Goal: Information Seeking & Learning: Check status

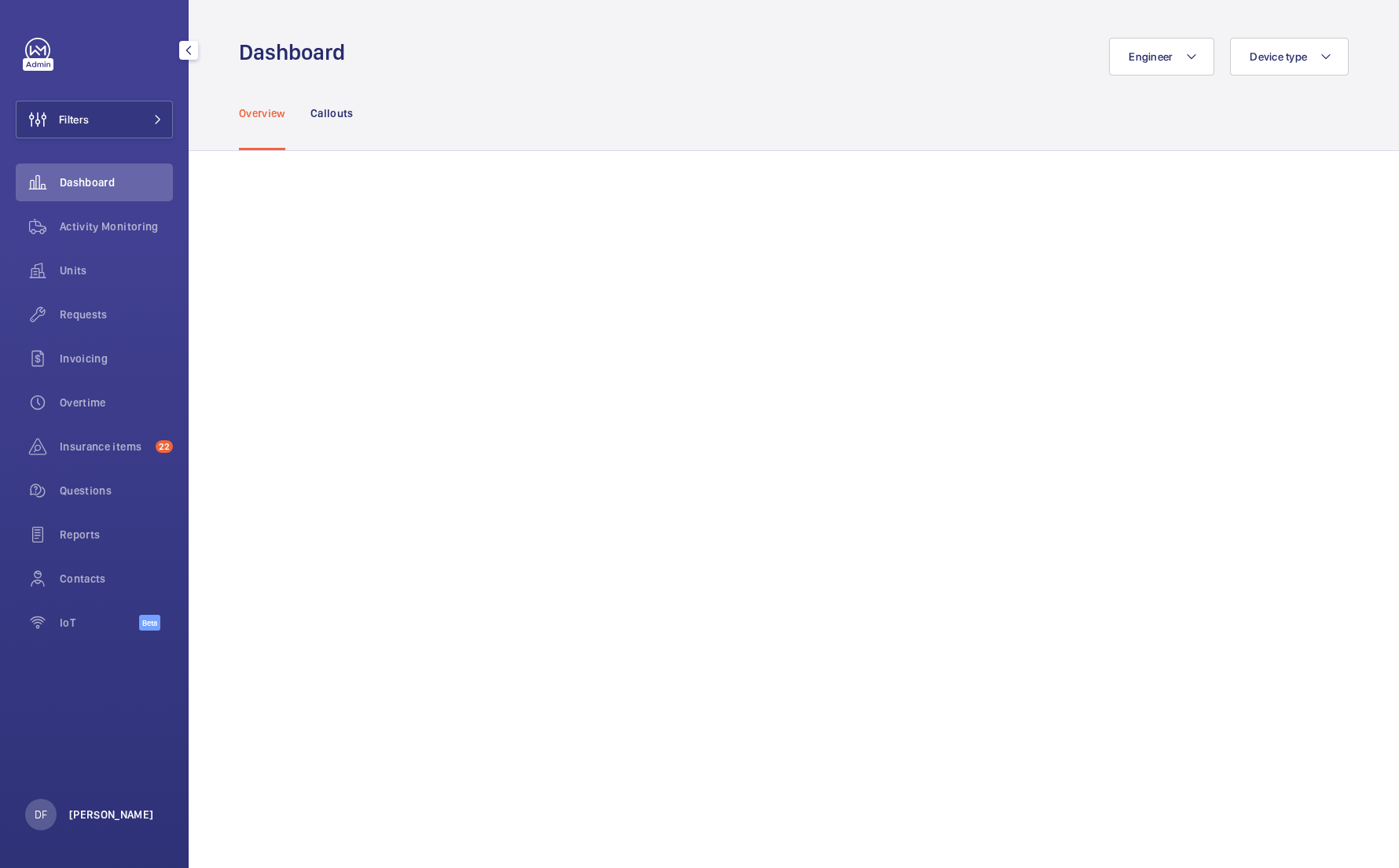
click at [90, 816] on p "[PERSON_NAME]" at bounding box center [112, 814] width 85 height 16
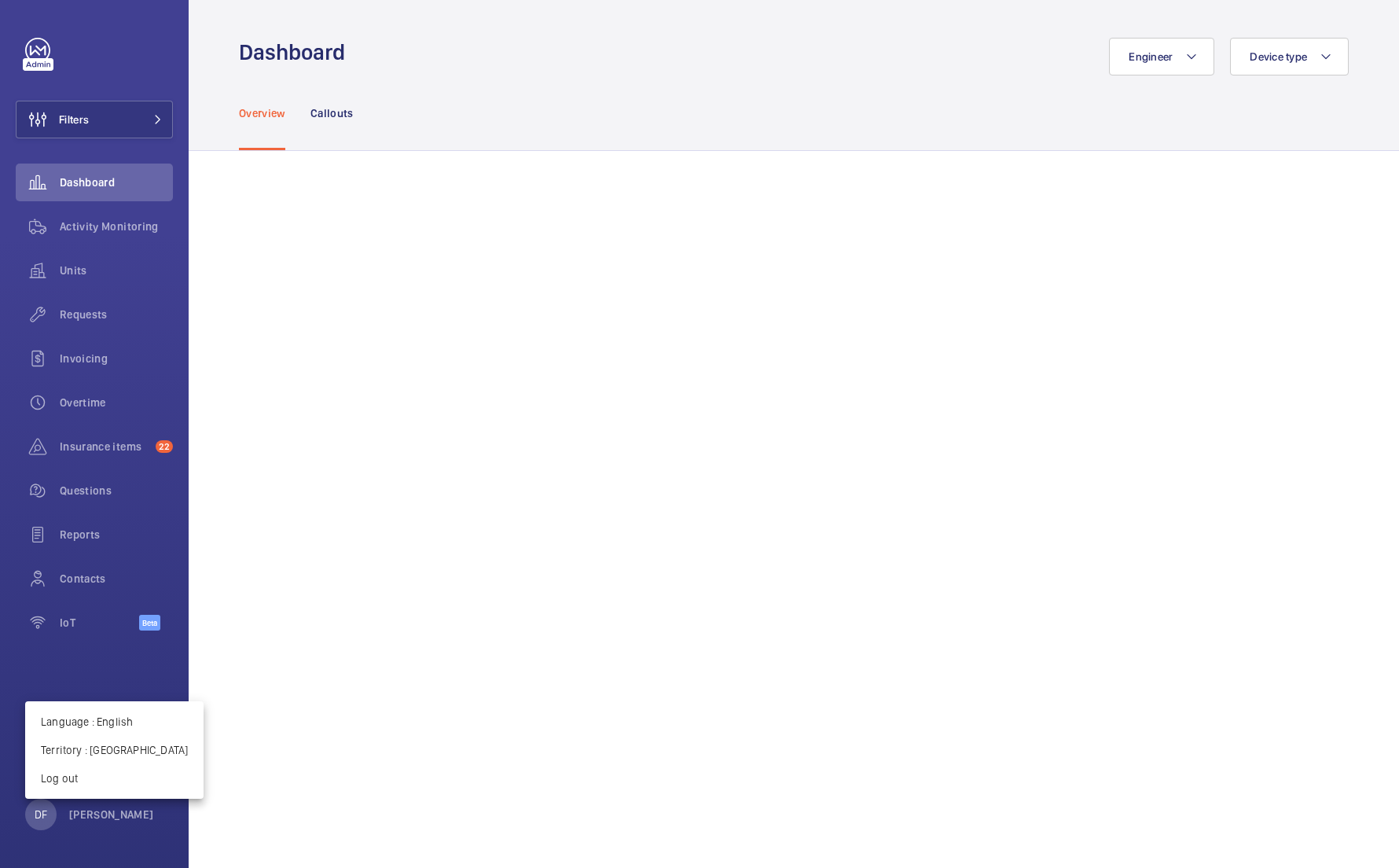
click at [138, 397] on div at bounding box center [700, 434] width 1399 height 868
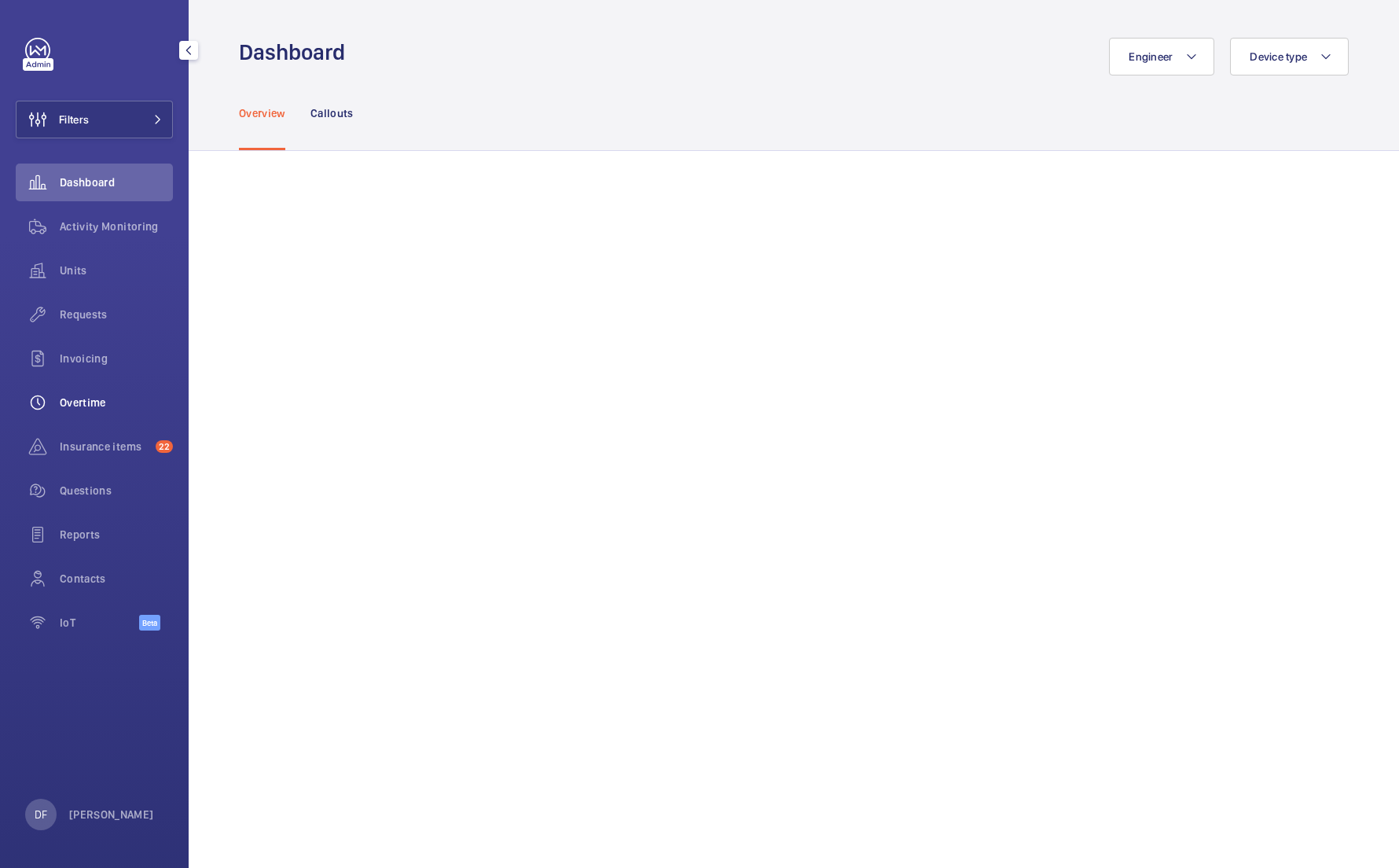
click at [130, 397] on span "Overtime" at bounding box center [116, 403] width 113 height 16
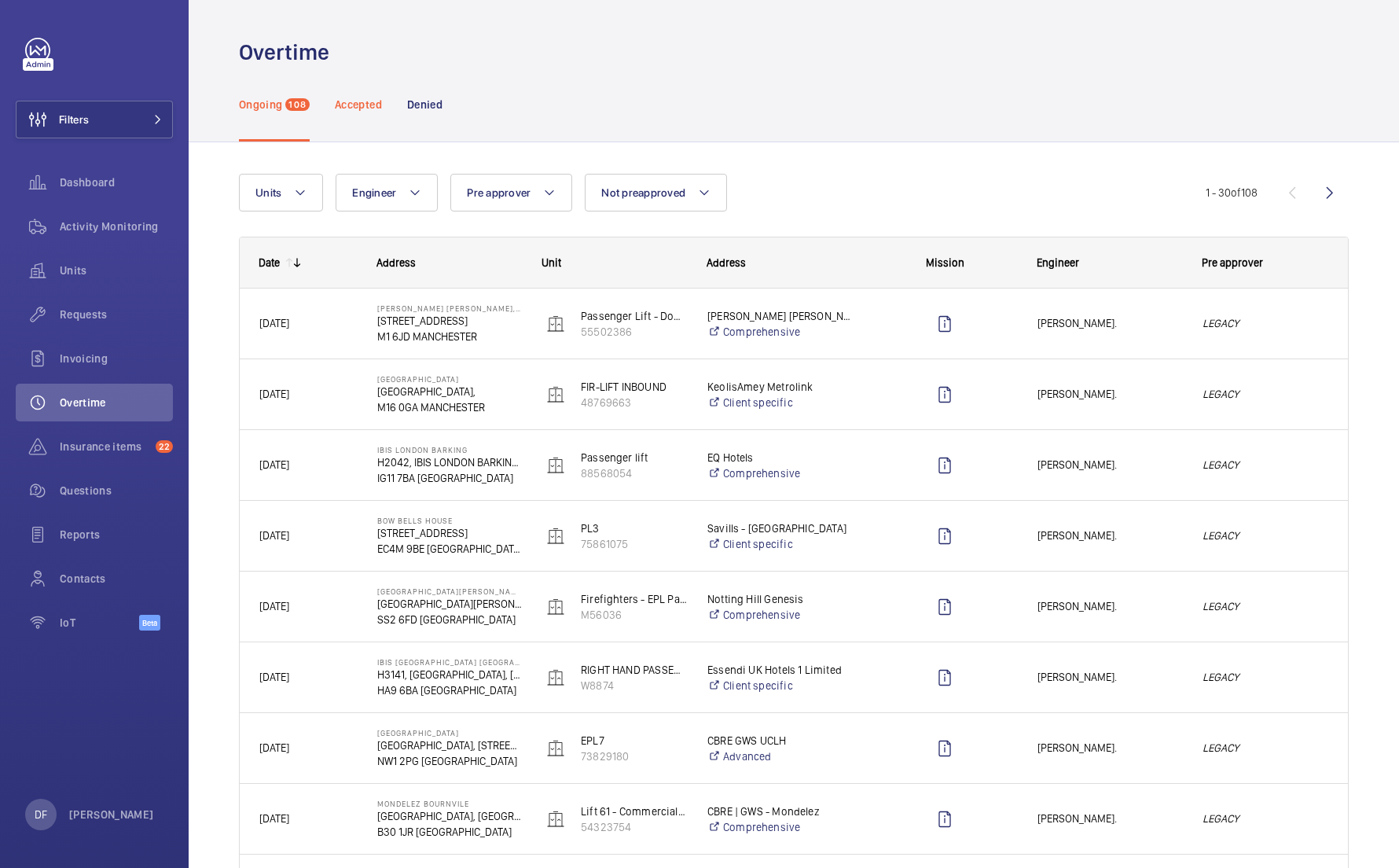
click at [370, 105] on p "Accepted" at bounding box center [359, 105] width 47 height 16
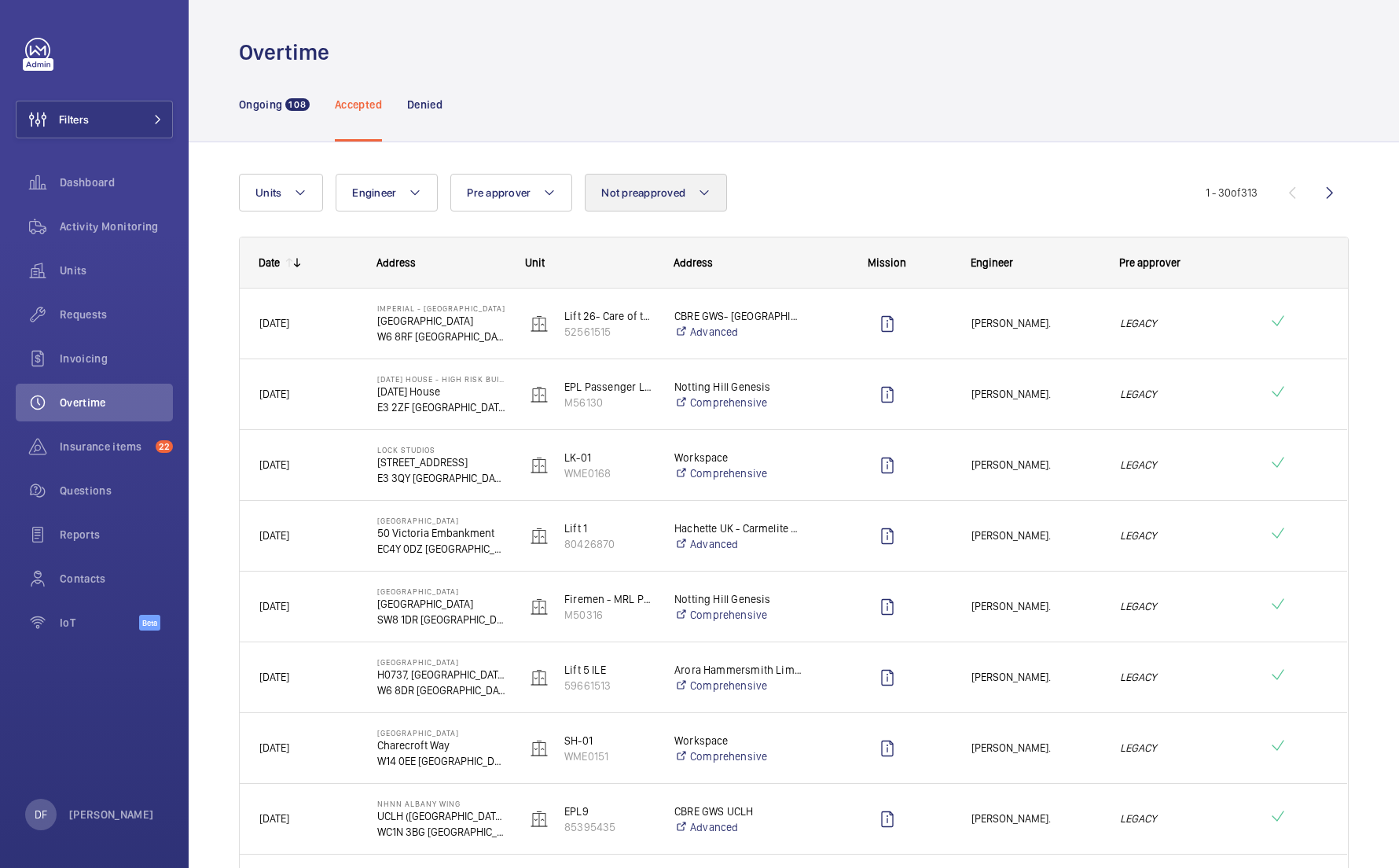
click at [626, 190] on span "Not preapproved" at bounding box center [643, 193] width 84 height 13
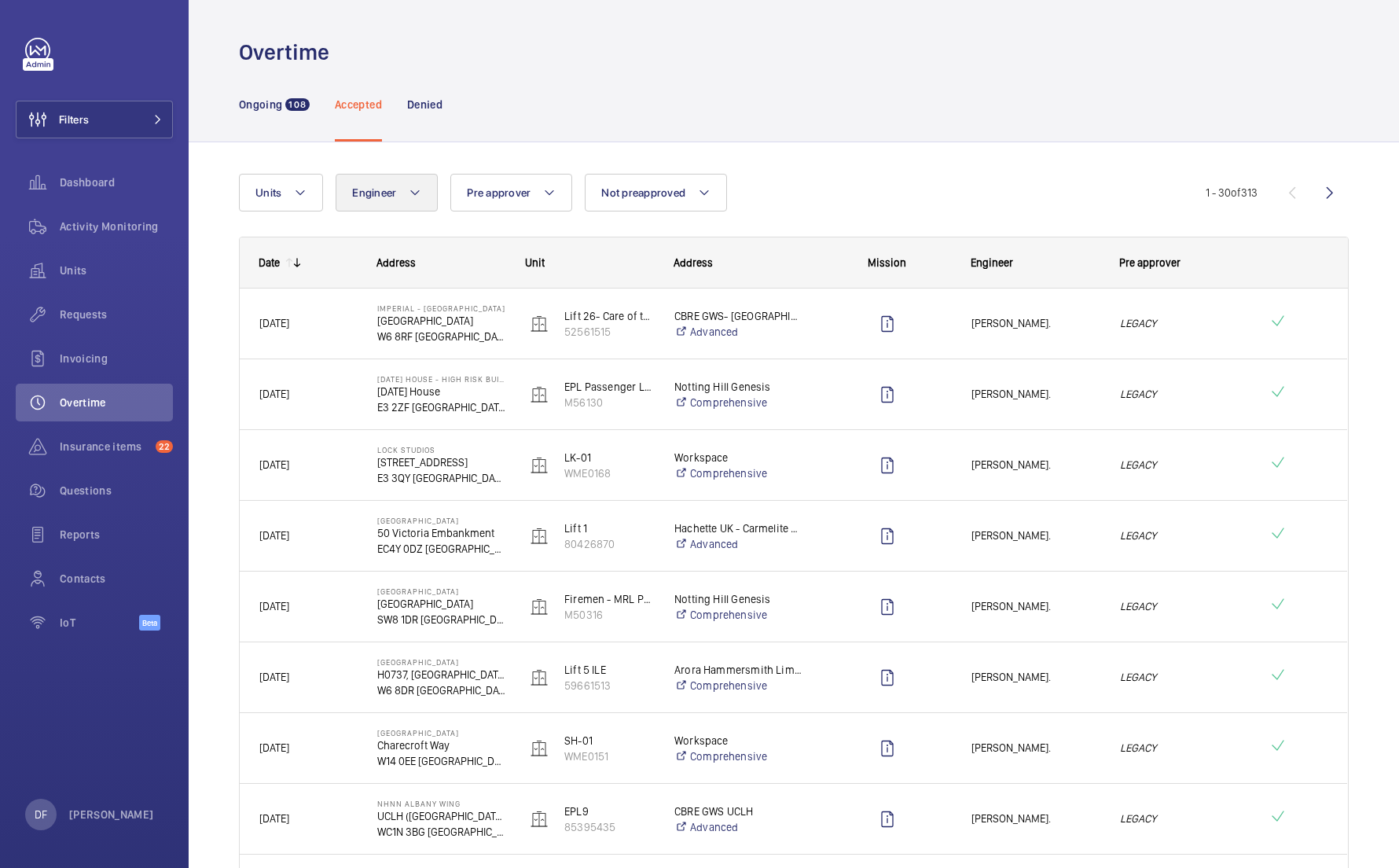
click at [413, 183] on button "Engineer" at bounding box center [387, 193] width 102 height 38
type input "keith"
click at [476, 288] on label "Keith Bishop" at bounding box center [474, 298] width 274 height 38
click at [375, 288] on input "Keith Bishop" at bounding box center [360, 298] width 31 height 31
checkbox input "true"
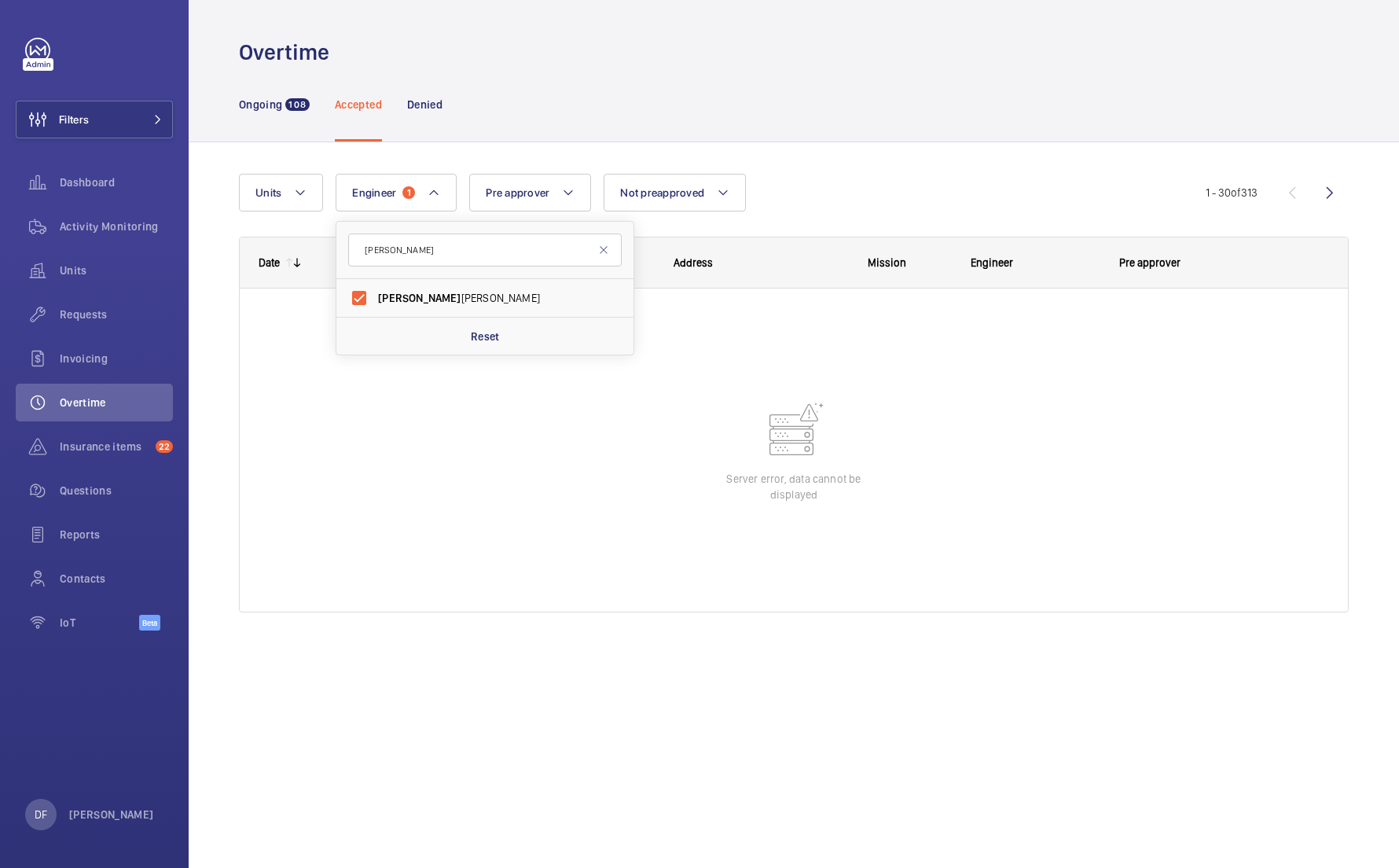
click at [773, 123] on div "Ongoing 108 Accepted Denied" at bounding box center [794, 104] width 1110 height 75
click at [110, 811] on p "[PERSON_NAME]" at bounding box center [112, 814] width 85 height 16
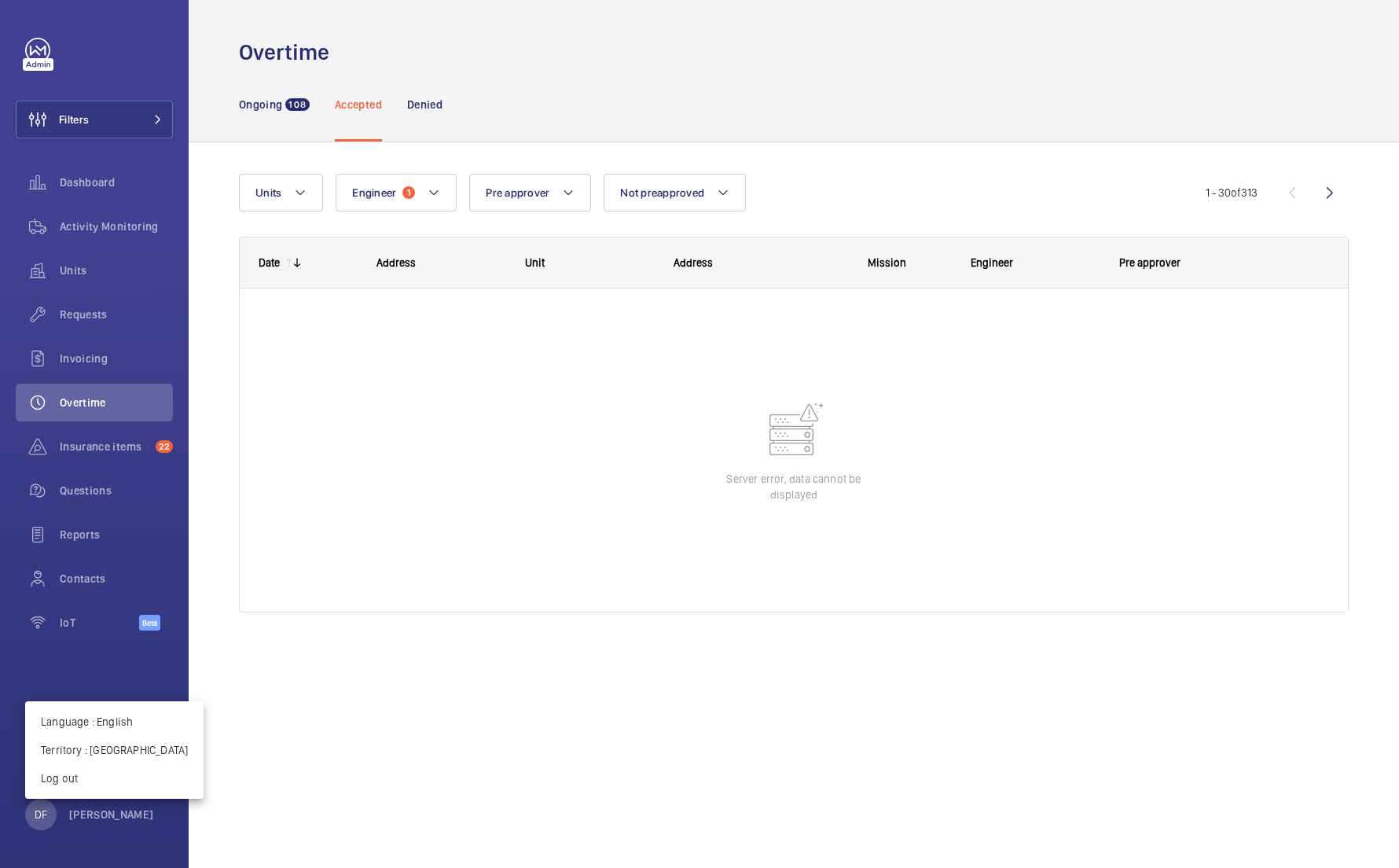
click at [388, 733] on div at bounding box center [700, 434] width 1399 height 868
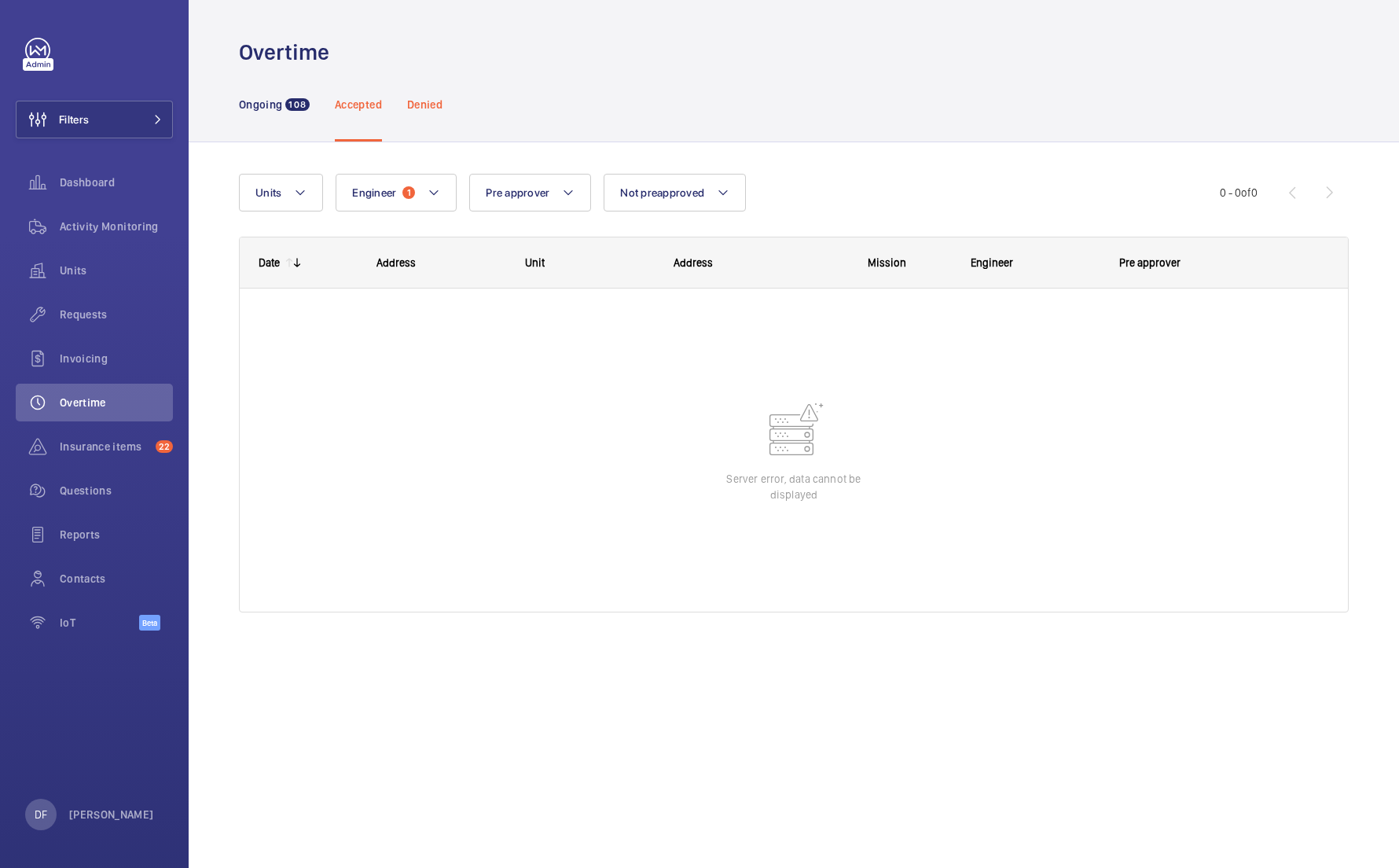
click at [410, 110] on p "Denied" at bounding box center [424, 105] width 35 height 16
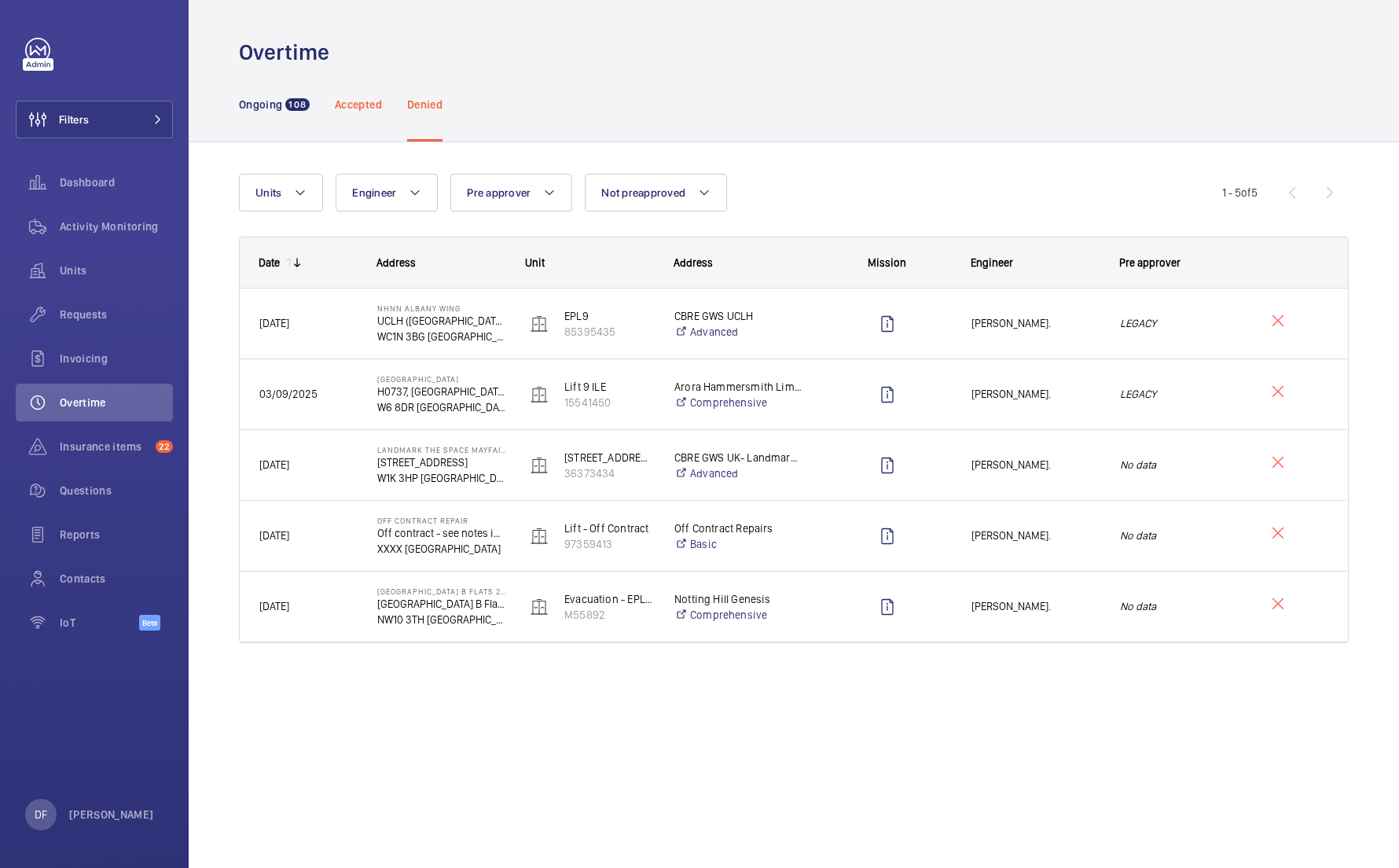
click at [350, 89] on div "Accepted" at bounding box center [359, 104] width 47 height 75
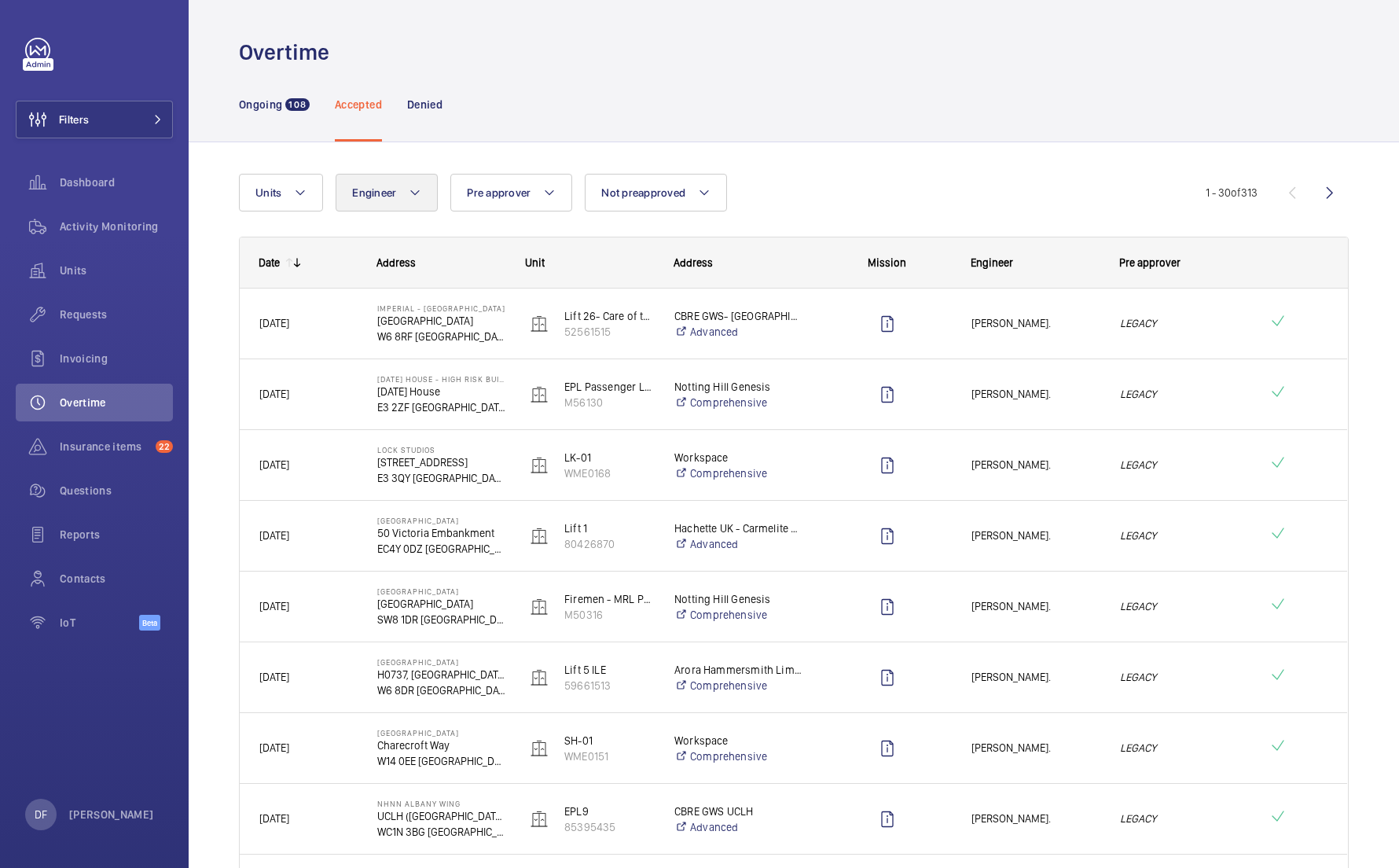
click at [405, 185] on button "Engineer" at bounding box center [387, 193] width 102 height 38
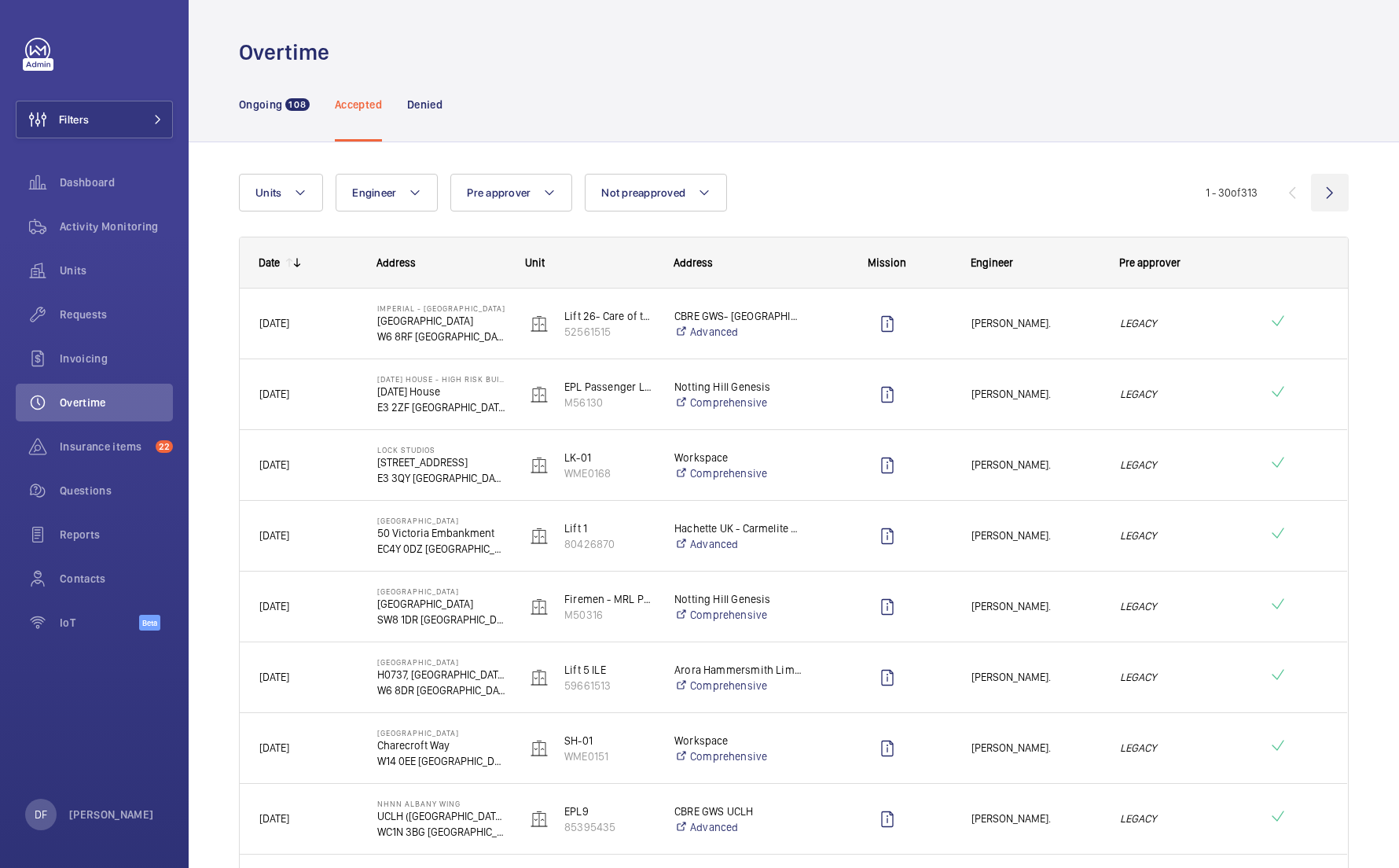
click at [1330, 196] on wm-front-icon-button at bounding box center [1330, 193] width 38 height 38
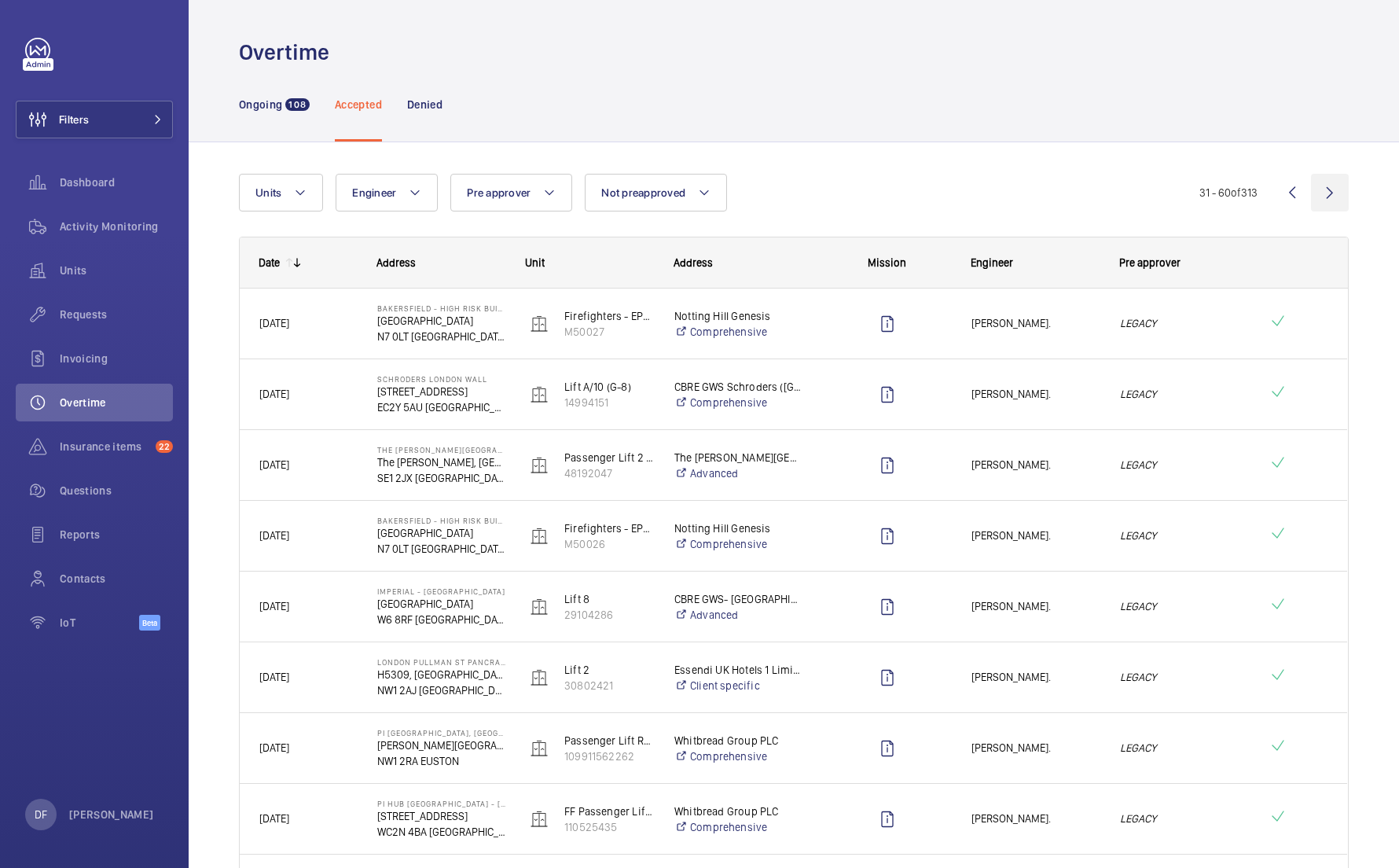
click at [1320, 199] on wm-front-icon-button at bounding box center [1330, 193] width 38 height 38
click at [319, 202] on button "Units" at bounding box center [281, 193] width 84 height 38
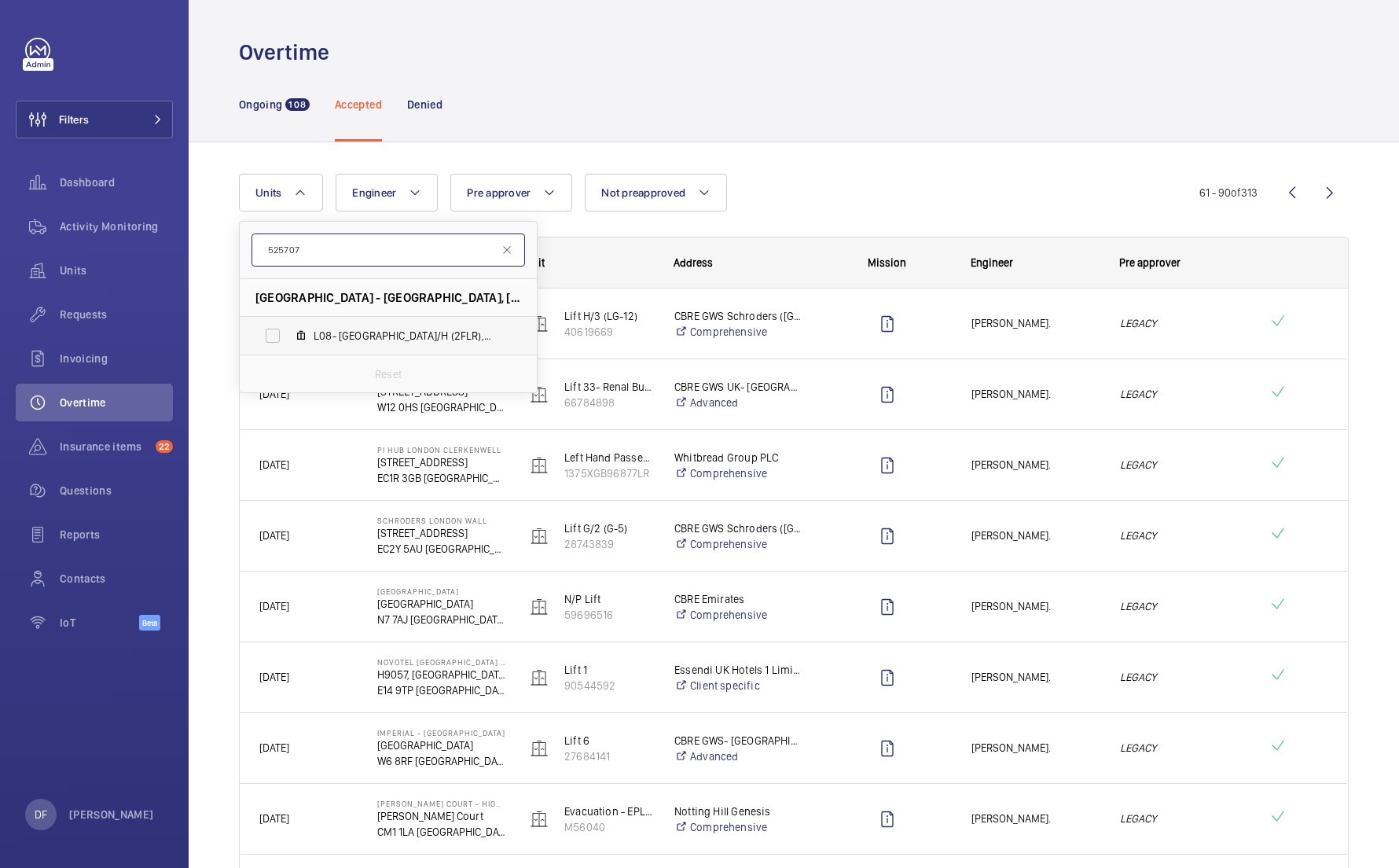
type input "525707"
click at [484, 342] on span "525707" at bounding box center [502, 336] width 37 height 13
click at [289, 342] on input "L08- North Block R/H (2FLR), 525707 61" at bounding box center [273, 336] width 31 height 31
checkbox input "true"
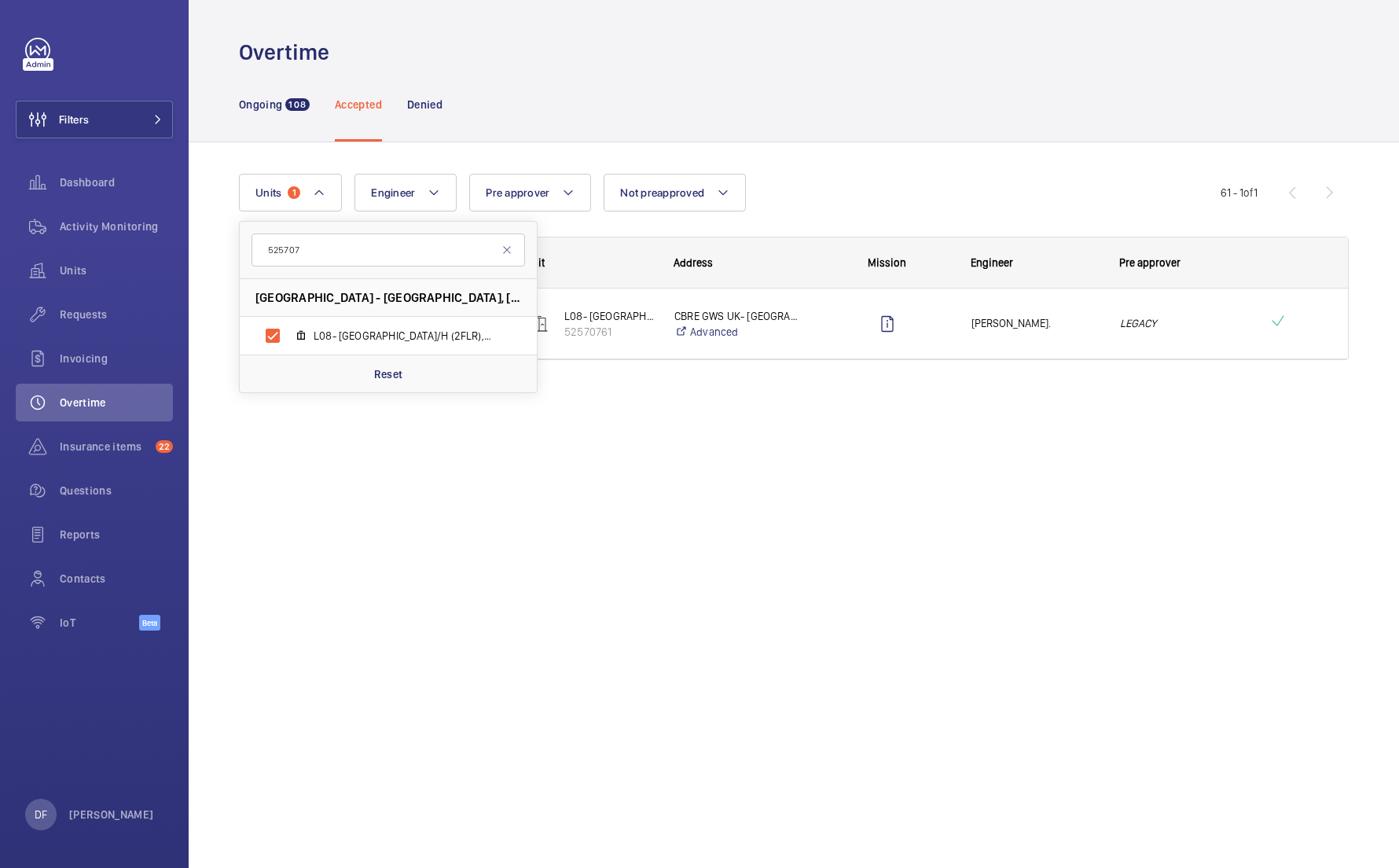
click at [758, 157] on div "Units 1 525707 Homerton Hospital - Homerton Hospital, E9 6BU LONDON L08- North …" at bounding box center [794, 273] width 1110 height 249
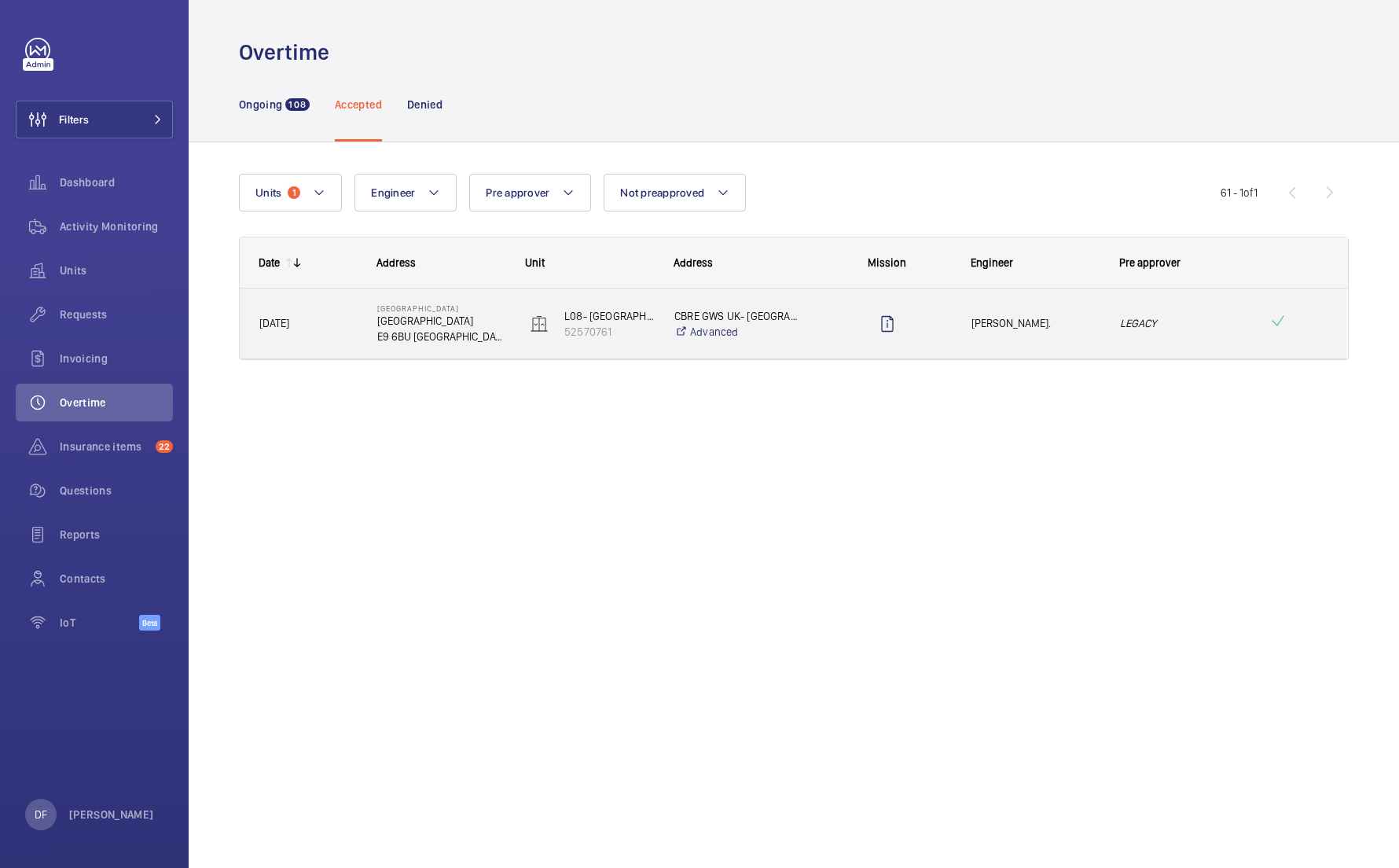
click at [1083, 331] on span "[PERSON_NAME]." at bounding box center [1035, 323] width 128 height 18
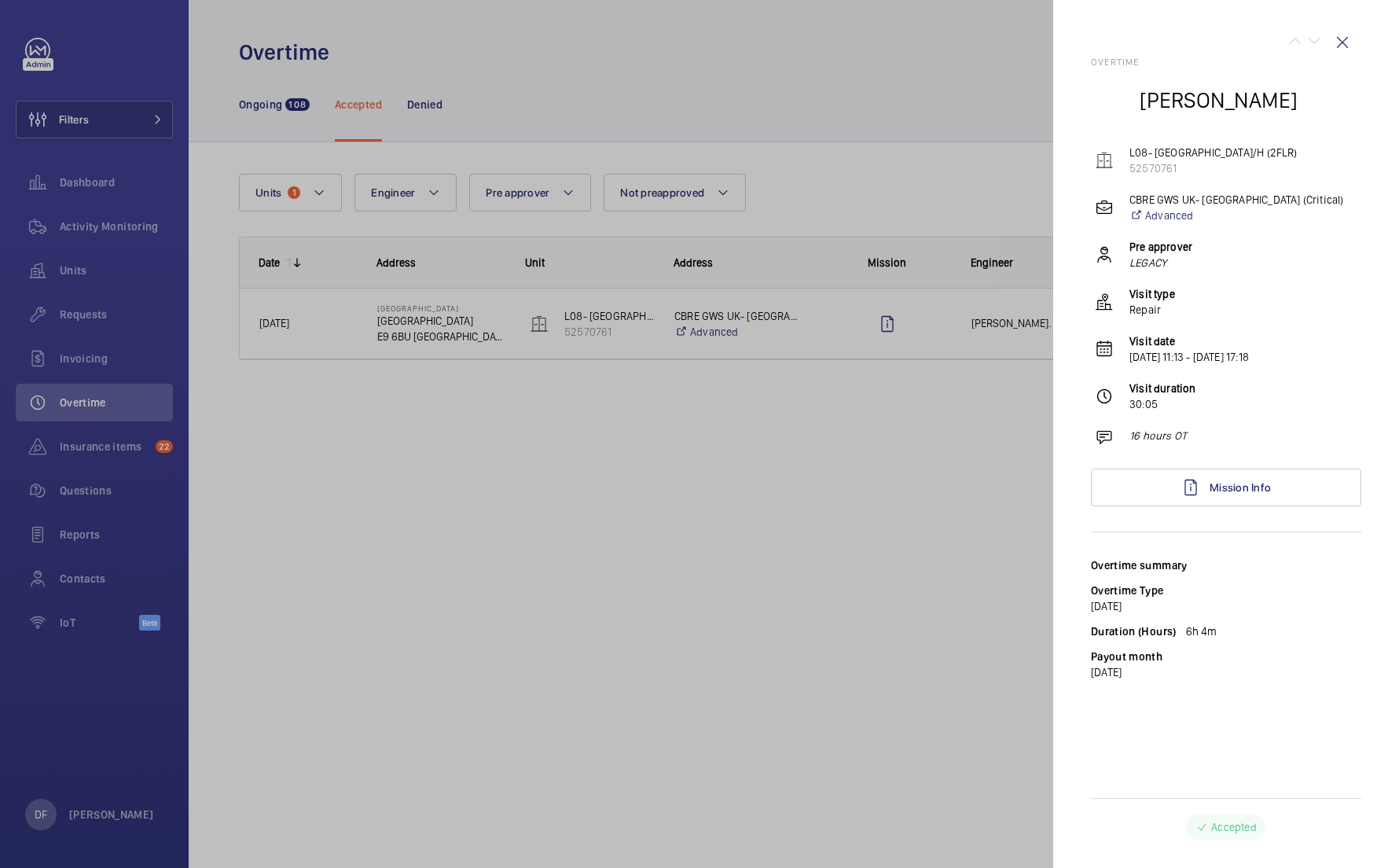
drag, startPoint x: 1190, startPoint y: 633, endPoint x: 1302, endPoint y: 633, distance: 112.0
click at [1302, 633] on div "Duration (Hours) 6h 4m" at bounding box center [1227, 631] width 271 height 16
click at [947, 582] on div at bounding box center [700, 434] width 1399 height 868
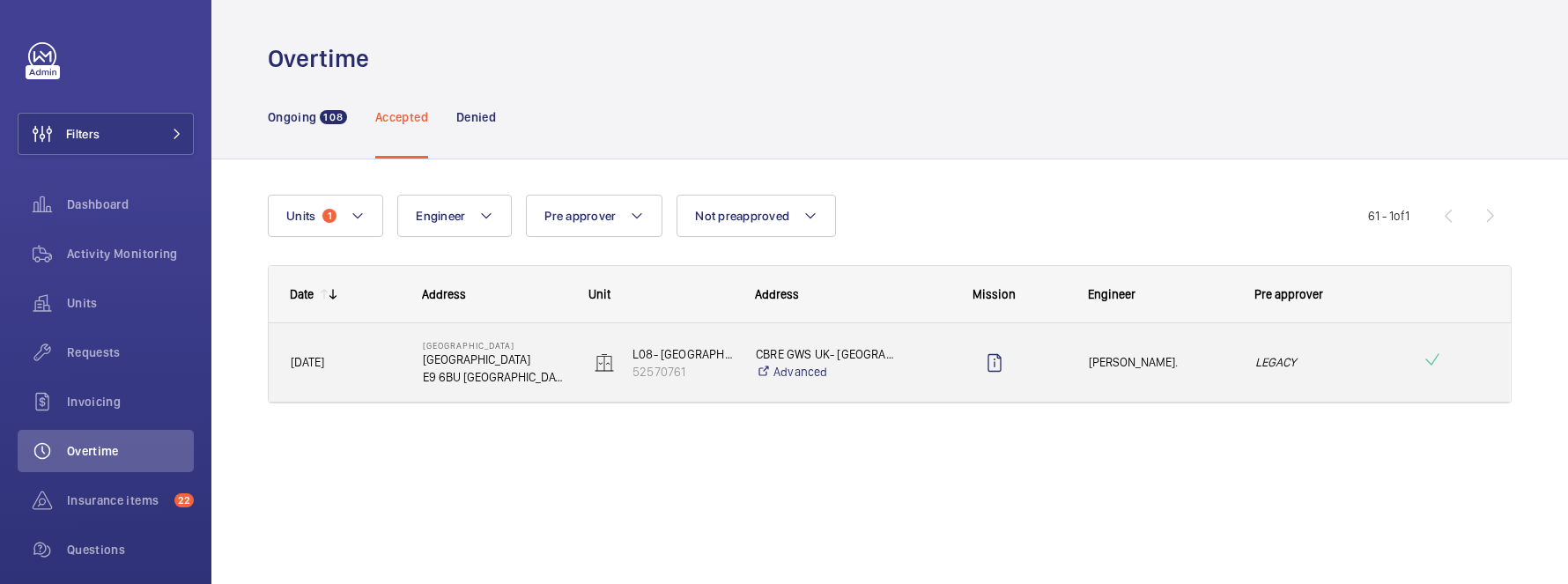
click at [1042, 395] on div at bounding box center [983, 363] width 165 height 79
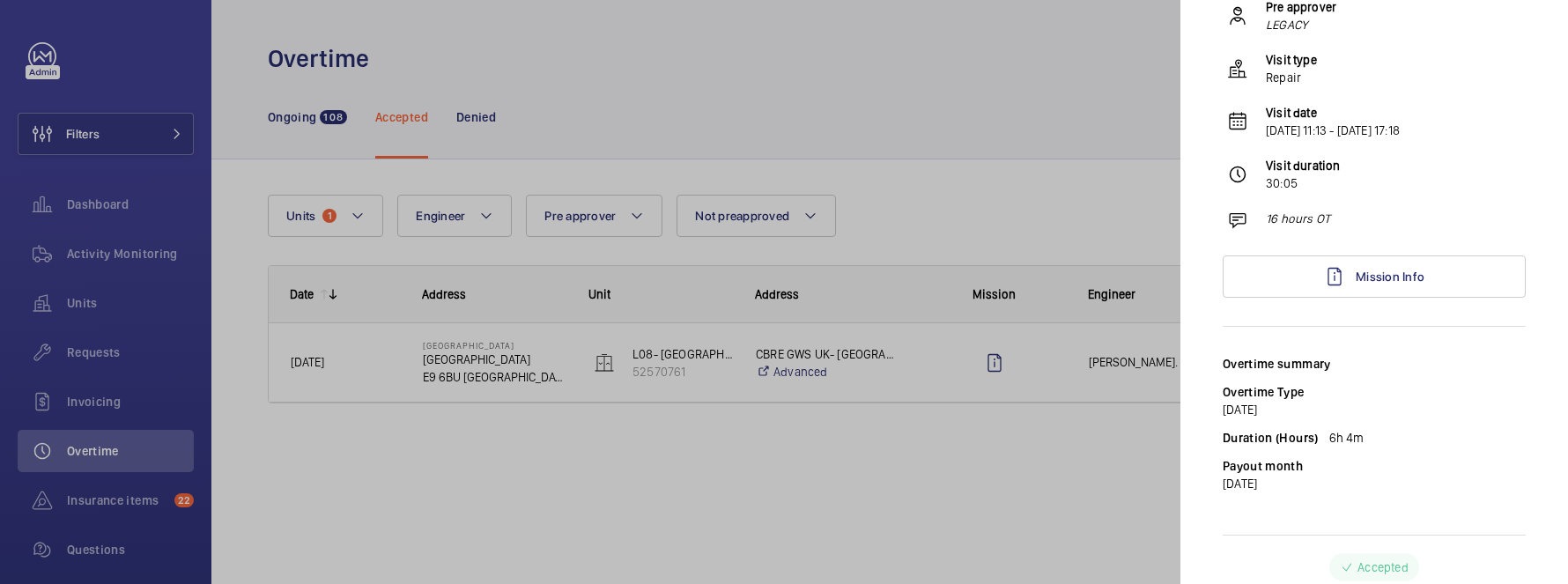
scroll to position [276, 0]
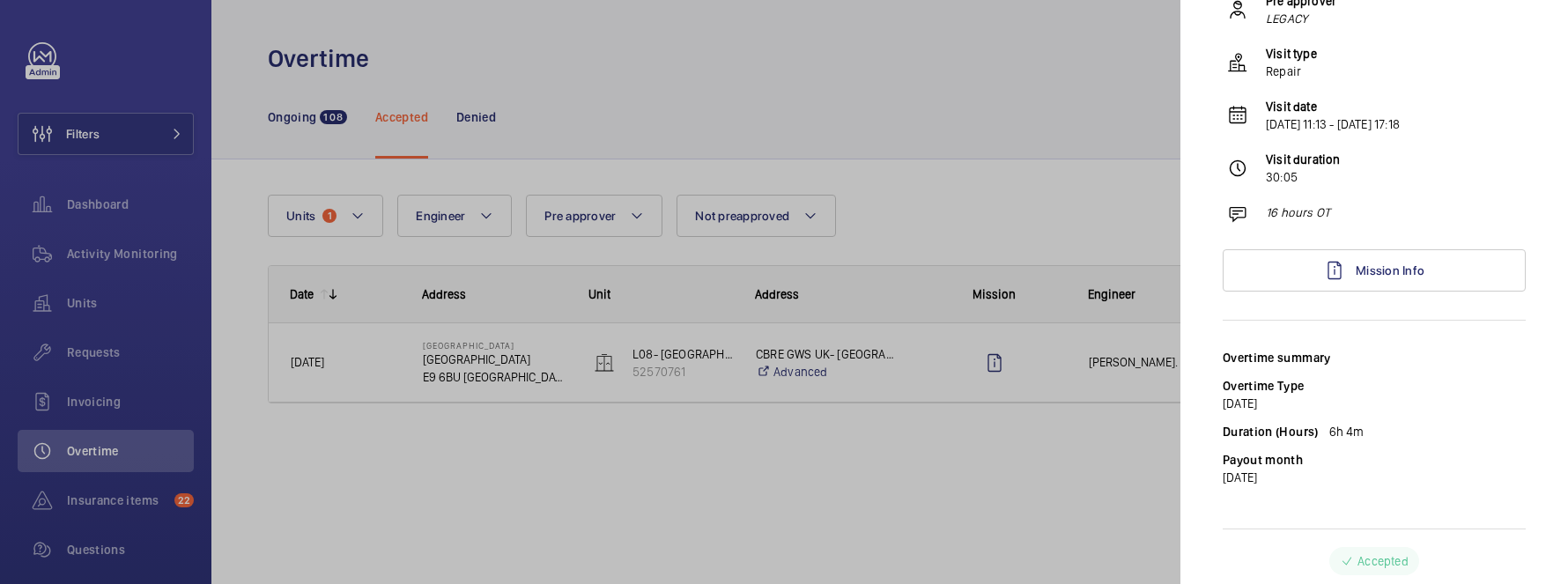
drag, startPoint x: 1363, startPoint y: 431, endPoint x: 1306, endPoint y: 430, distance: 57.0
click at [1306, 431] on div "Duration (Hours) 6h 4m" at bounding box center [1375, 432] width 303 height 18
click at [1306, 430] on label "Duration (Hours)" at bounding box center [1271, 432] width 96 height 18
click at [955, 195] on div at bounding box center [784, 292] width 1568 height 584
